Goal: Navigation & Orientation: Go to known website

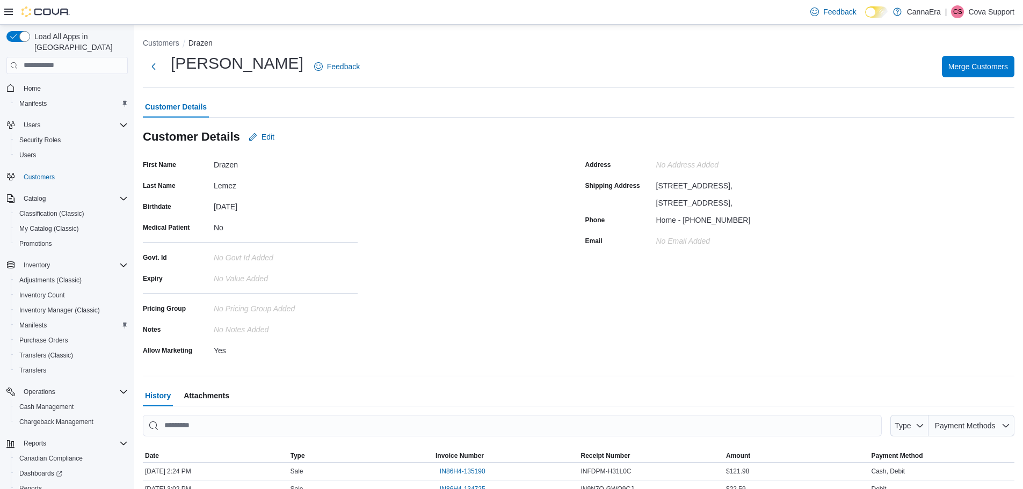
scroll to position [50, 0]
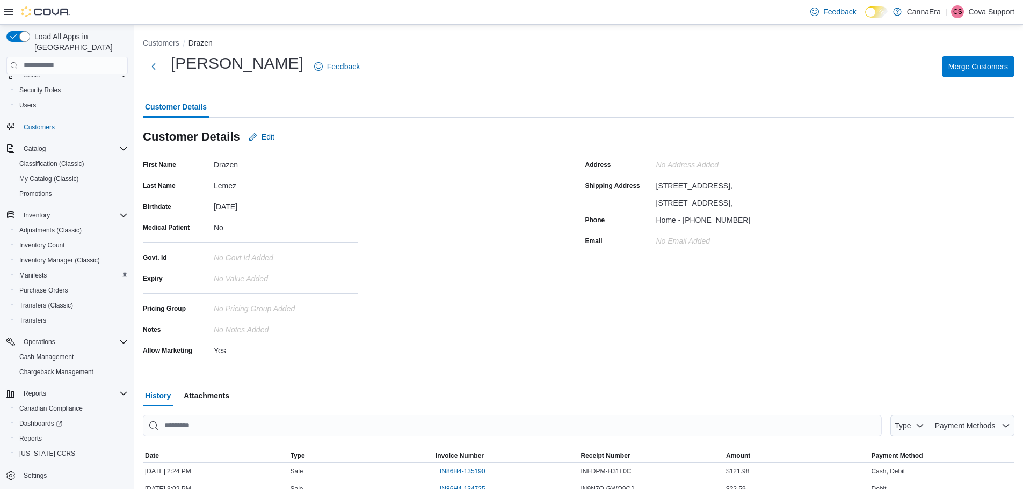
drag, startPoint x: 998, startPoint y: 11, endPoint x: 990, endPoint y: 19, distance: 11.8
click at [998, 11] on p "Cova Support" at bounding box center [991, 11] width 46 height 13
click at [926, 113] on button "Sign Out" at bounding box center [960, 104] width 99 height 17
